Goal: Find specific page/section: Find specific page/section

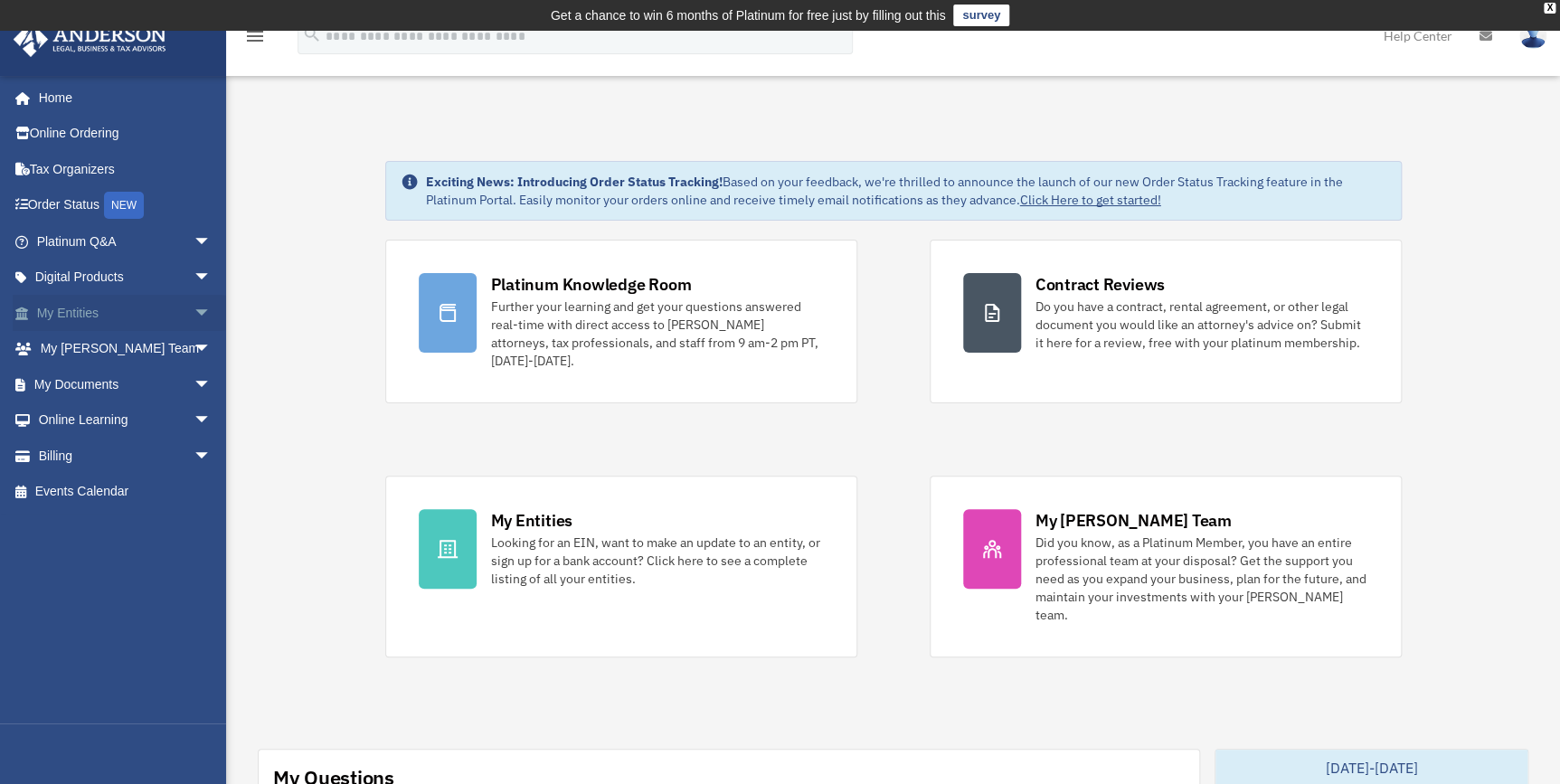
click at [95, 316] on link "My Entities arrow_drop_down" at bounding box center [126, 313] width 226 height 36
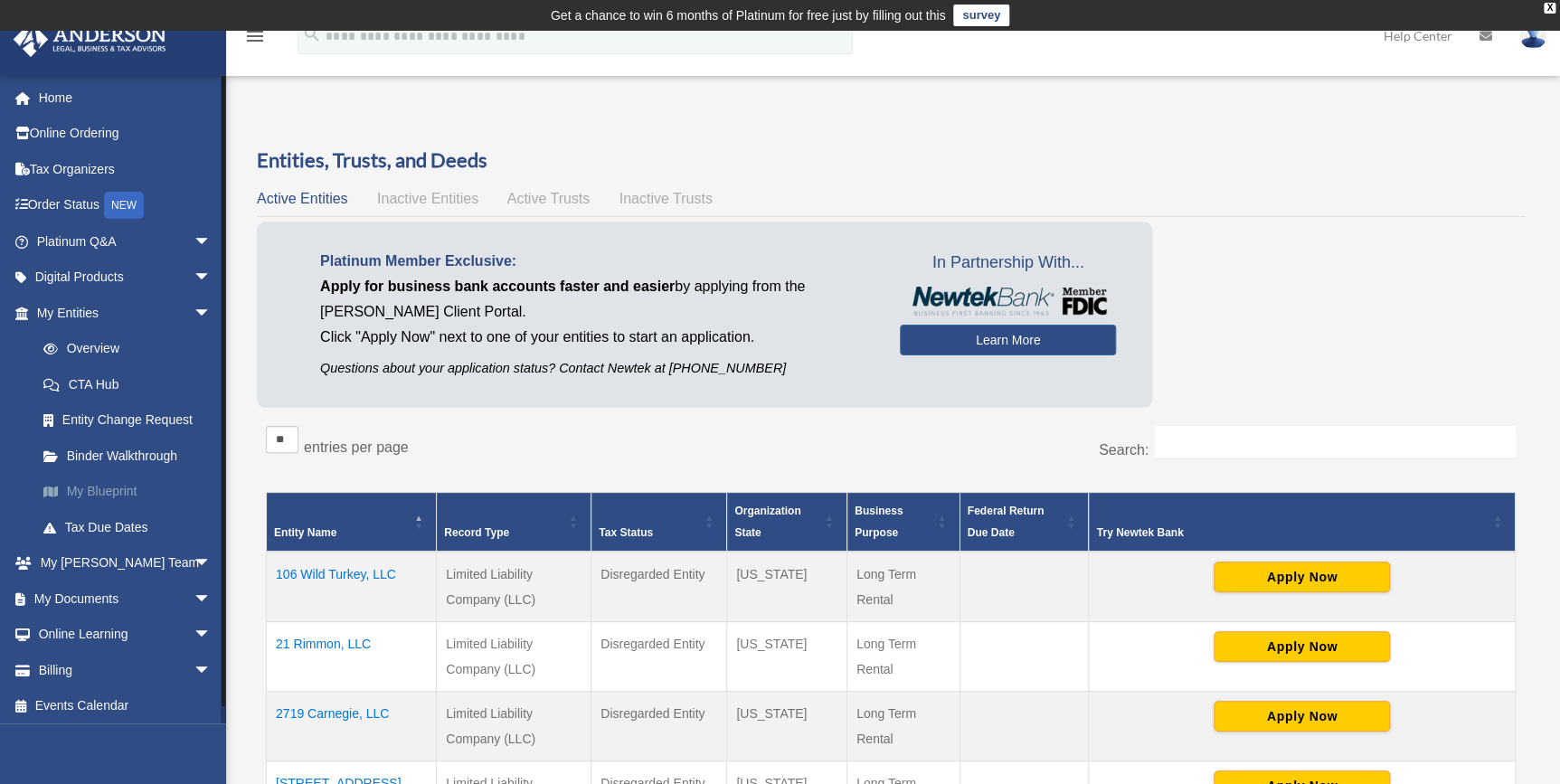
click at [102, 484] on link "My Blueprint" at bounding box center [131, 492] width 213 height 36
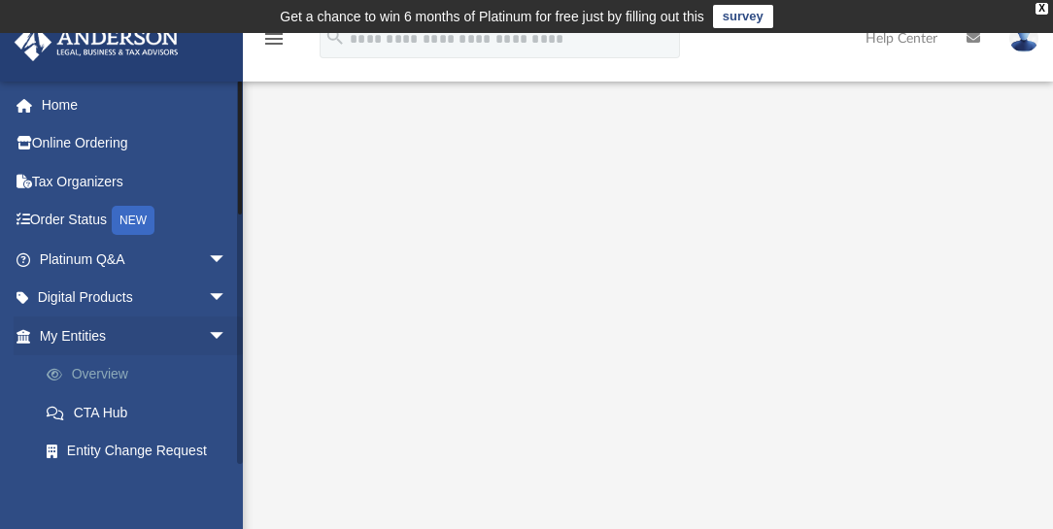
click at [113, 371] on link "Overview" at bounding box center [141, 374] width 229 height 39
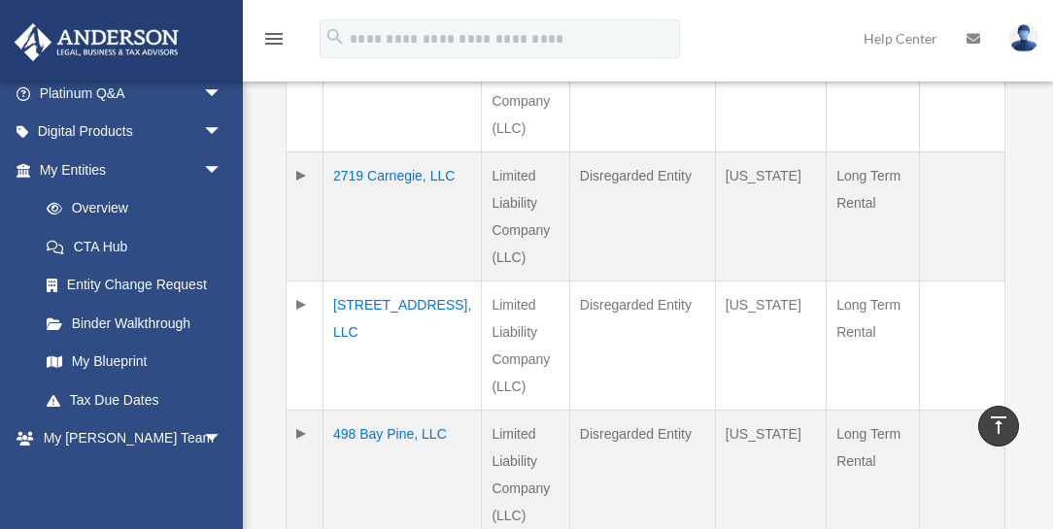
scroll to position [832, 0]
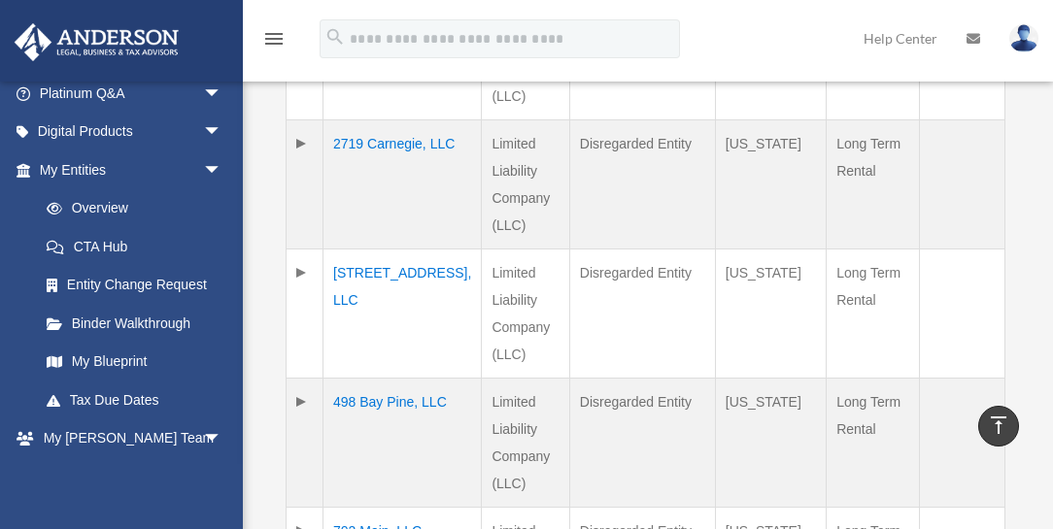
click at [294, 249] on td at bounding box center [305, 313] width 37 height 129
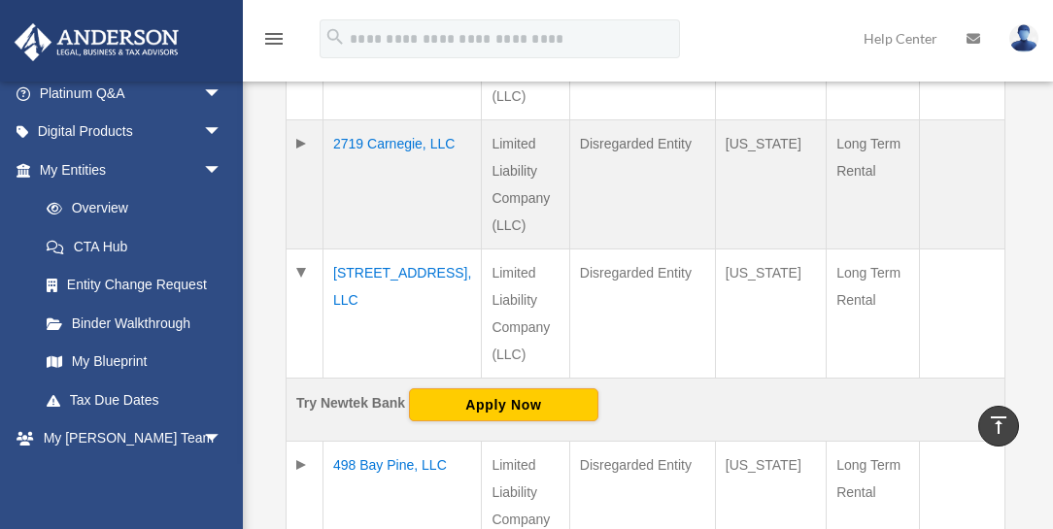
click at [373, 249] on td "[STREET_ADDRESS], LLC" at bounding box center [402, 313] width 158 height 129
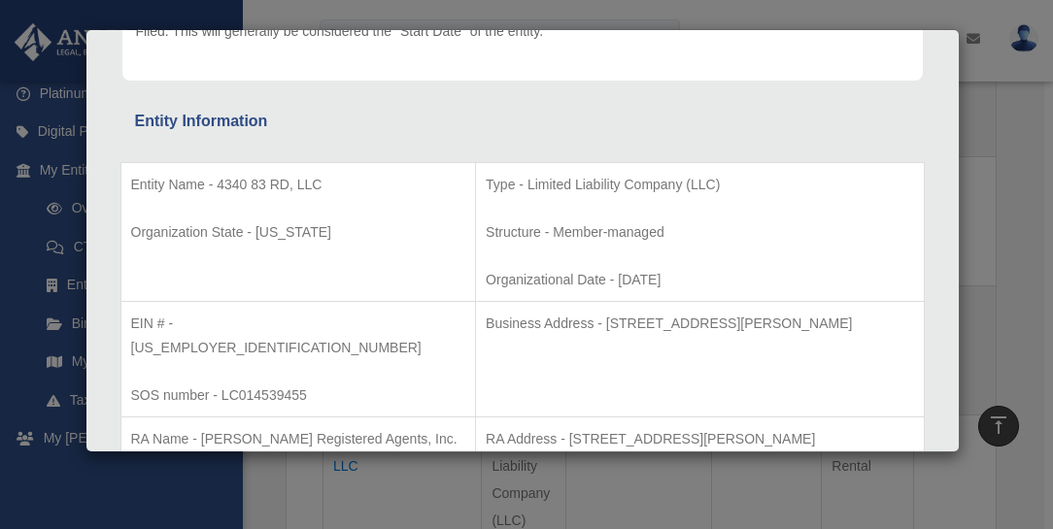
scroll to position [0, 0]
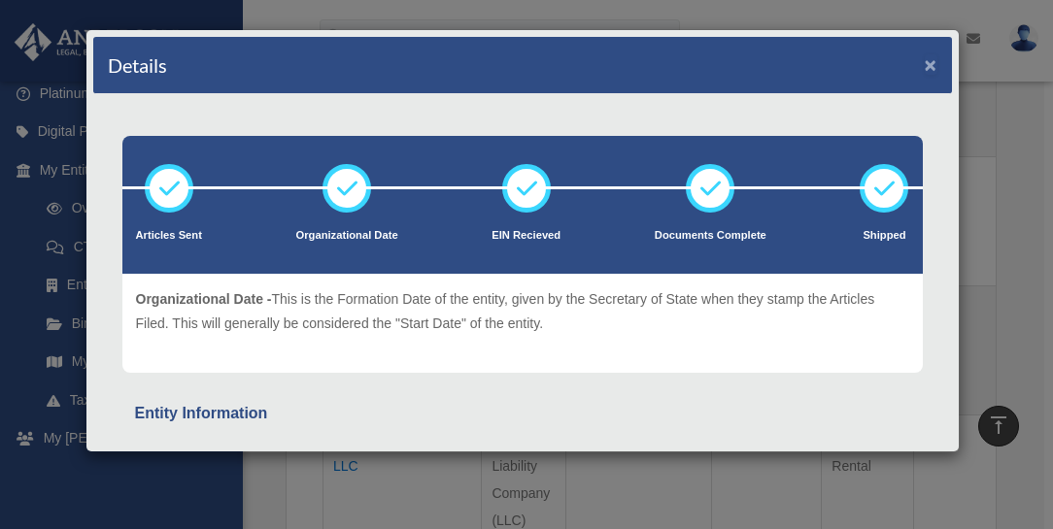
click at [925, 62] on button "×" at bounding box center [931, 64] width 13 height 20
